Goal: Task Accomplishment & Management: Manage account settings

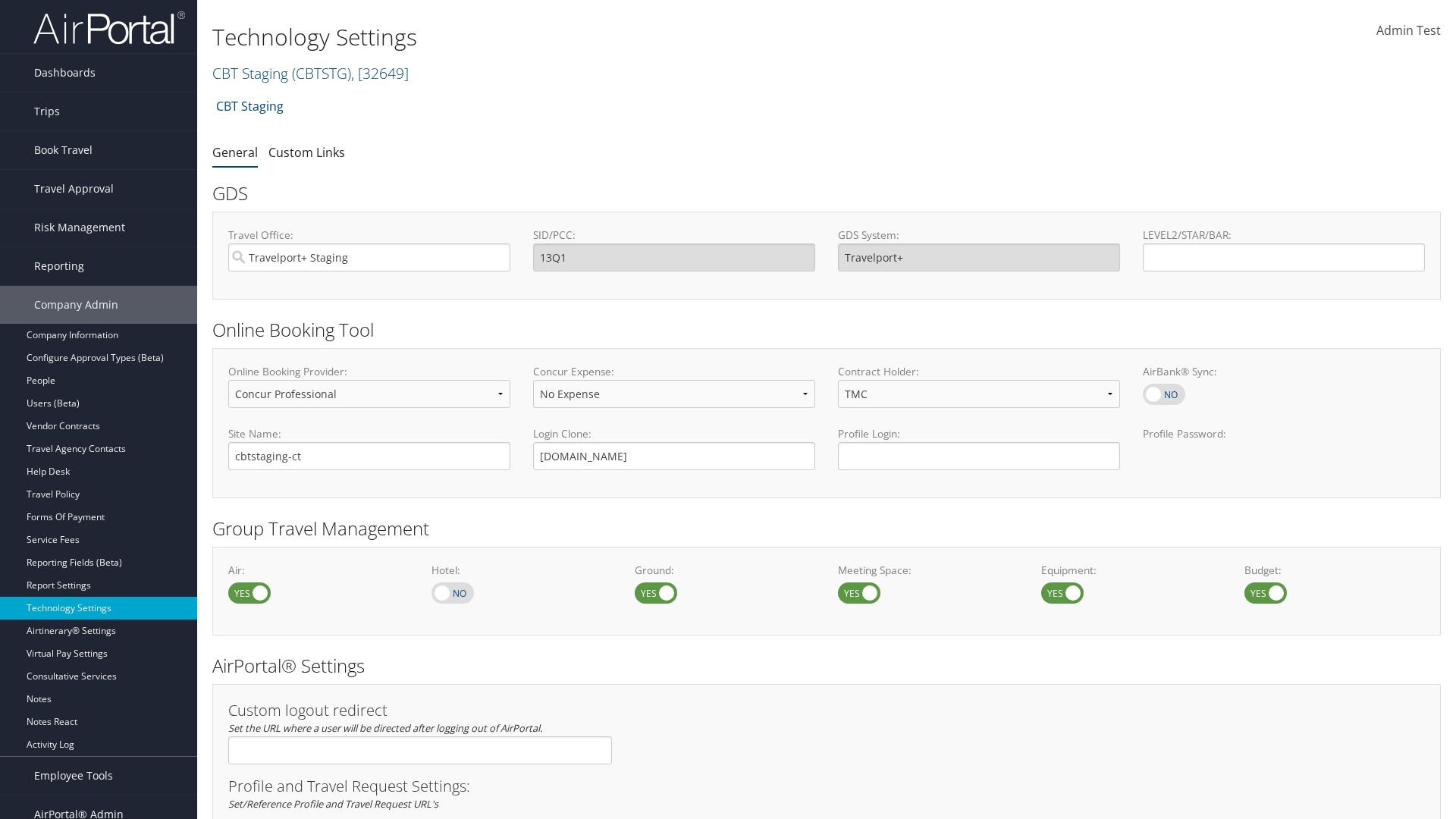
select select "4"
click at [250, 72] on link "CBT Staging ( CBTSTG ) , [ 32649 ]" at bounding box center [310, 73] width 196 height 21
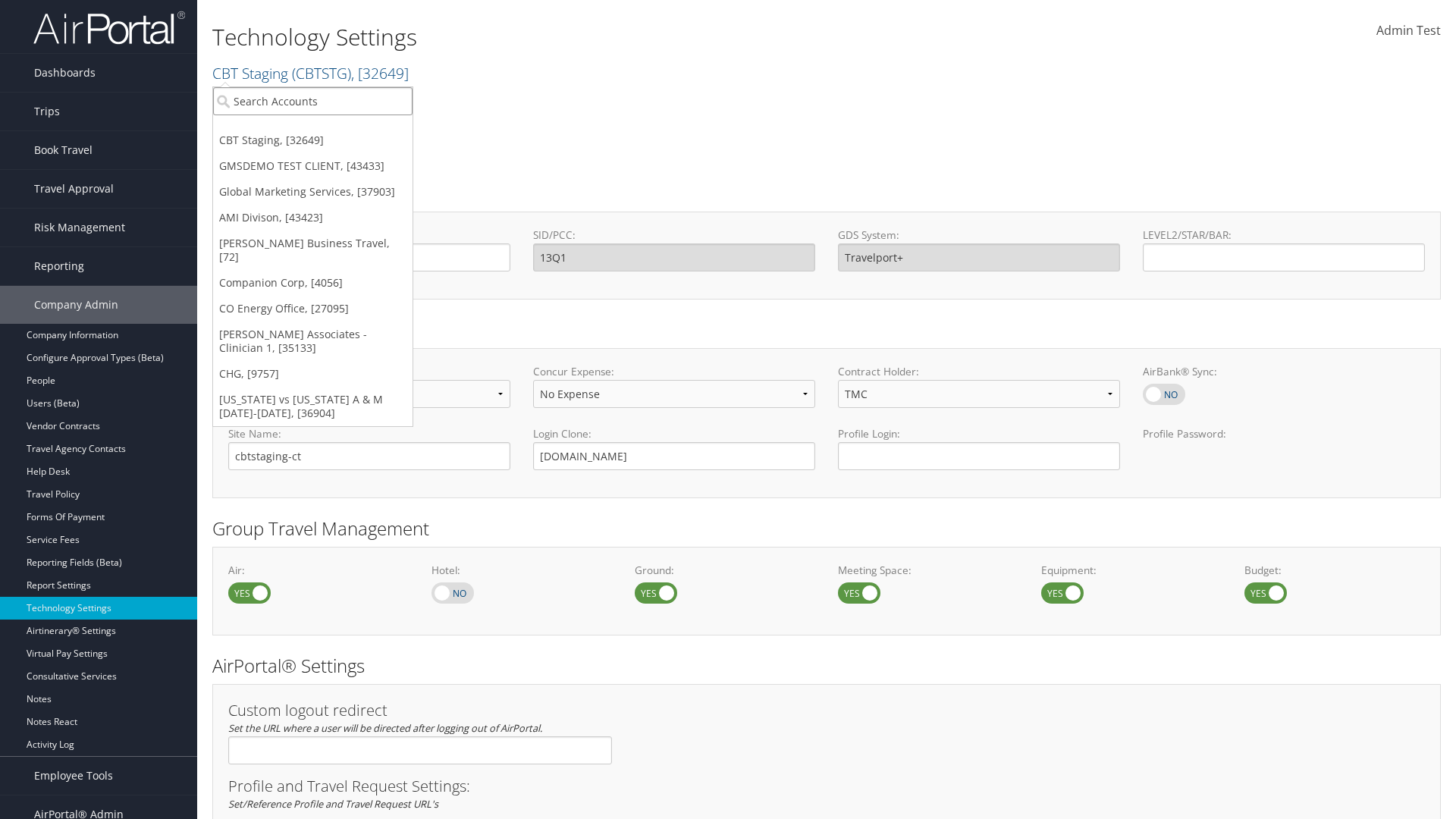
click at [312, 100] on input "search" at bounding box center [312, 100] width 199 height 28
type input "CBTSTG"
click at [312, 129] on div "CBT Staging (CBTSTG), [32649]" at bounding box center [312, 129] width 216 height 14
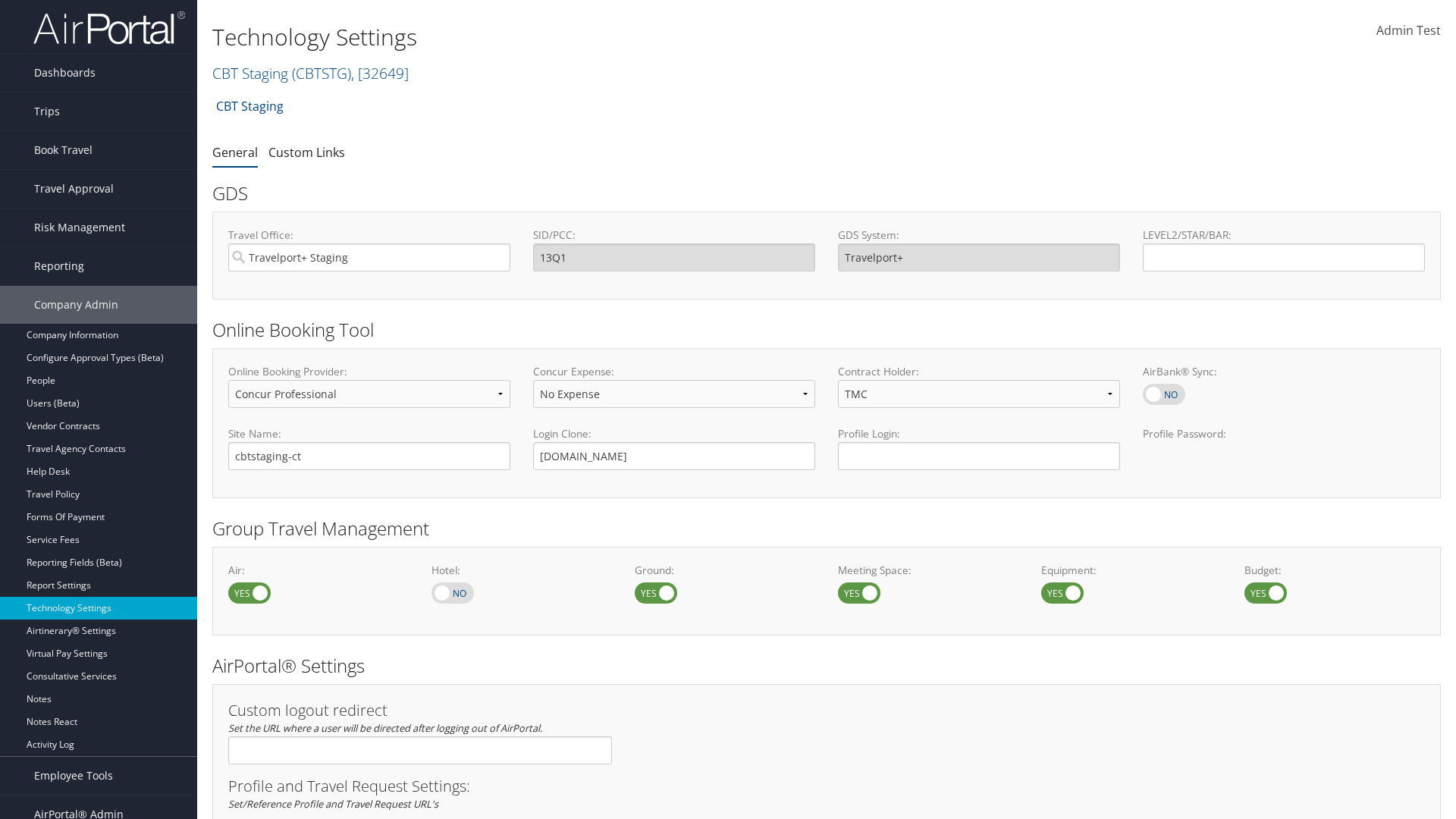
select select "4"
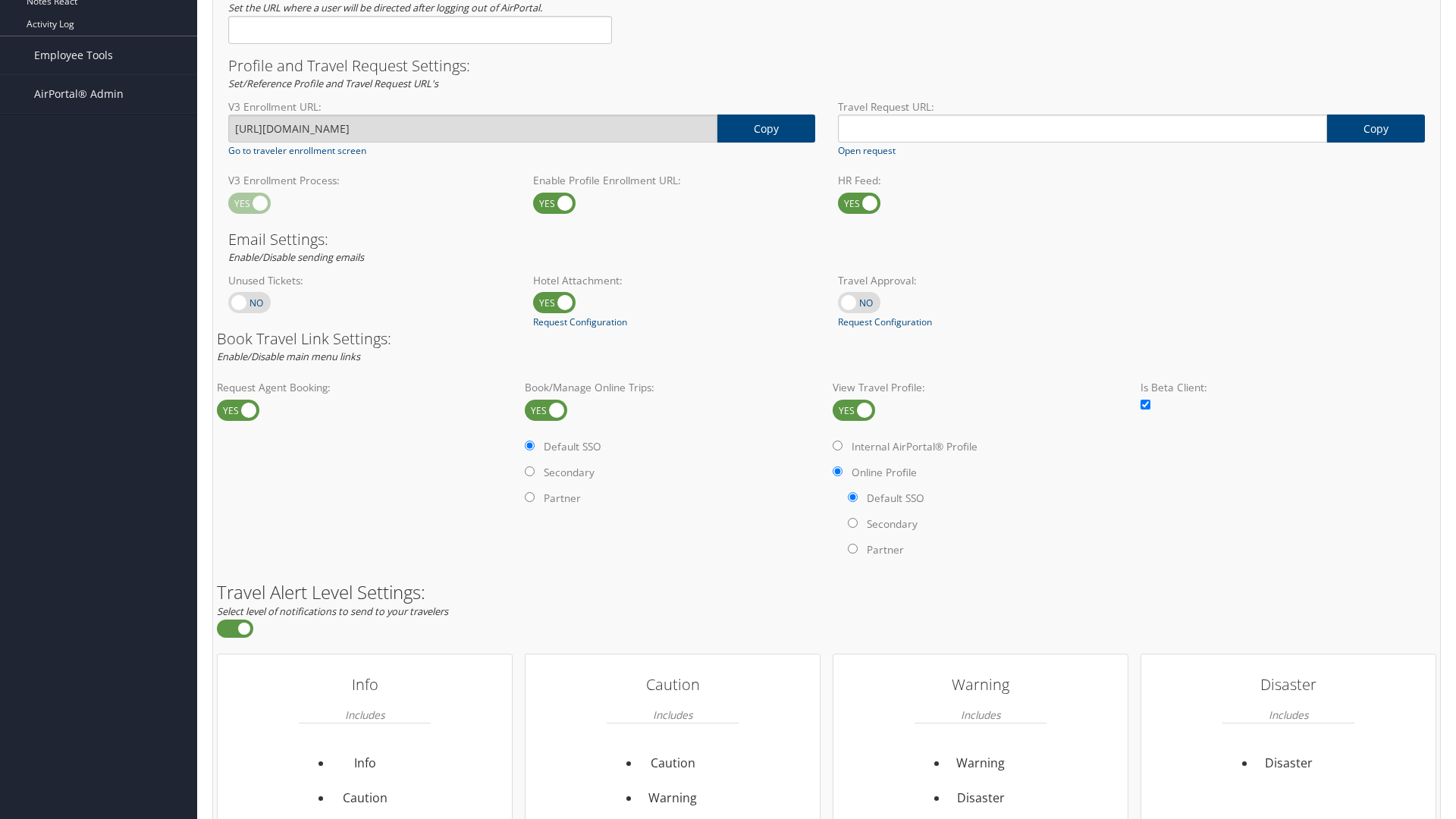
click at [853, 409] on label at bounding box center [853, 410] width 43 height 21
click at [850, 409] on input "checkbox" at bounding box center [844, 411] width 10 height 10
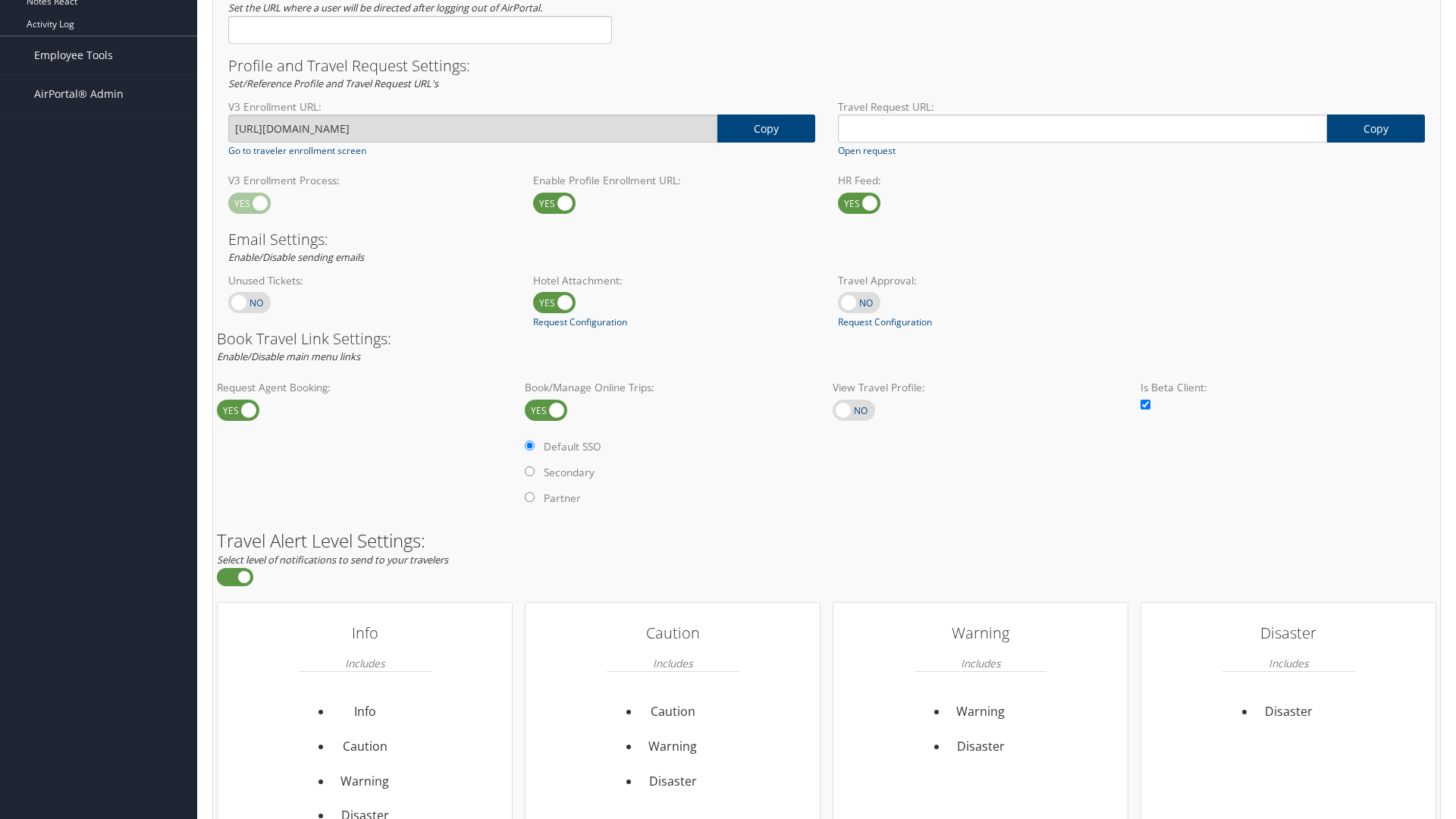
click at [853, 409] on label at bounding box center [853, 410] width 43 height 21
click at [850, 409] on input "checkbox" at bounding box center [844, 411] width 10 height 10
checkbox input "true"
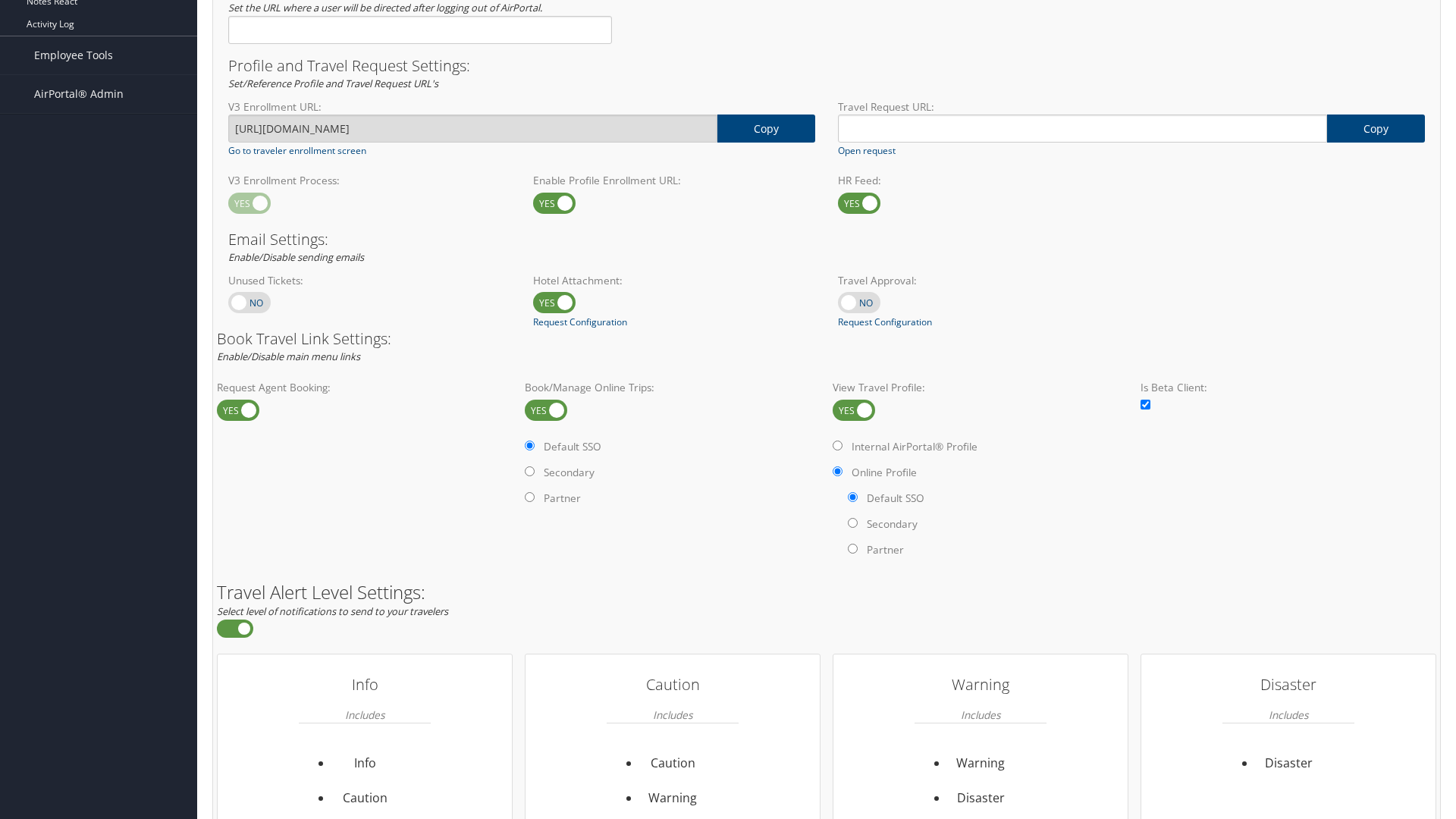
click at [917, 446] on label "Internal AirPortal® Profile" at bounding box center [914, 446] width 126 height 15
click at [842, 446] on input "Internal AirPortal® Profile" at bounding box center [837, 445] width 10 height 10
radio input "true"
radio input "false"
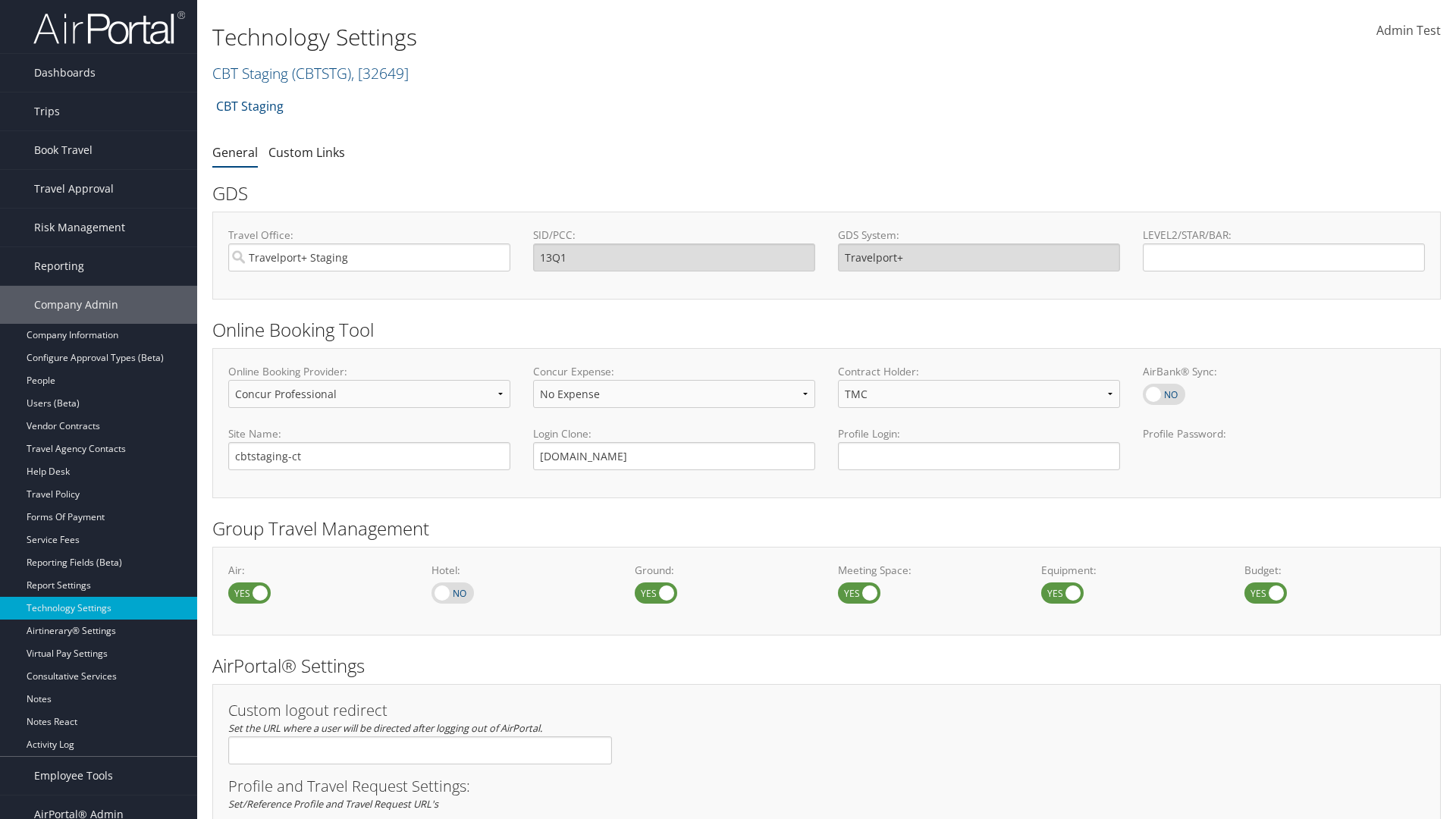
select select "4"
